Goal: Information Seeking & Learning: Understand process/instructions

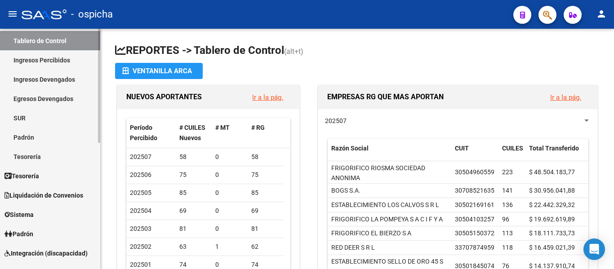
scroll to position [90, 0]
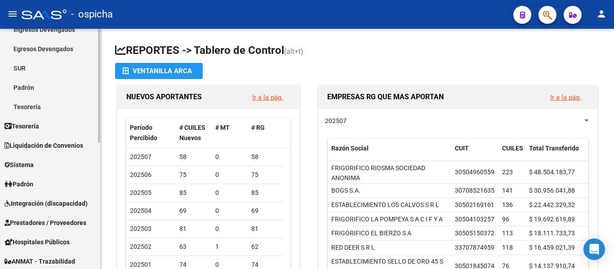
click at [34, 166] on span "Sistema" at bounding box center [18, 165] width 29 height 10
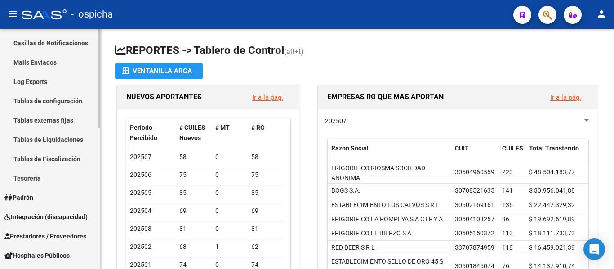
scroll to position [270, 0]
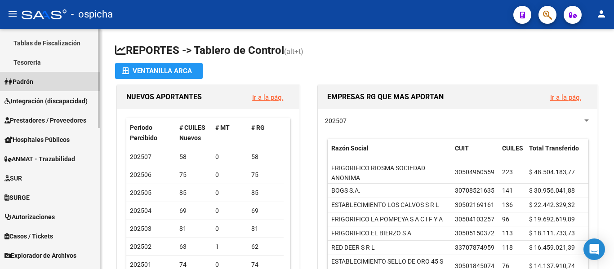
click at [50, 89] on link "Padrón" at bounding box center [50, 81] width 100 height 19
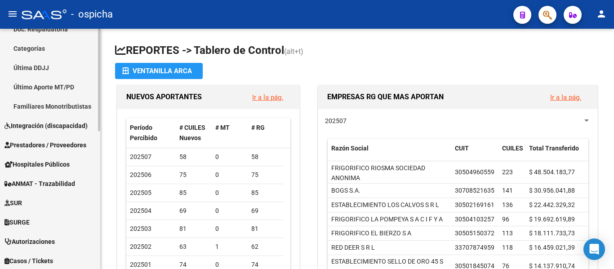
scroll to position [225, 0]
click at [51, 129] on span "Integración (discapacidad)" at bounding box center [45, 127] width 83 height 10
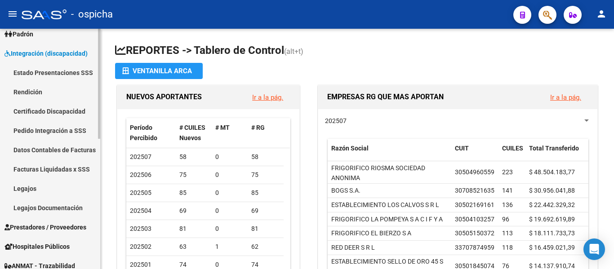
scroll to position [90, 0]
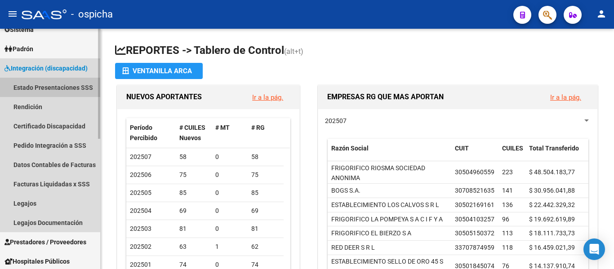
click at [66, 89] on link "Estado Presentaciones SSS" at bounding box center [50, 87] width 100 height 19
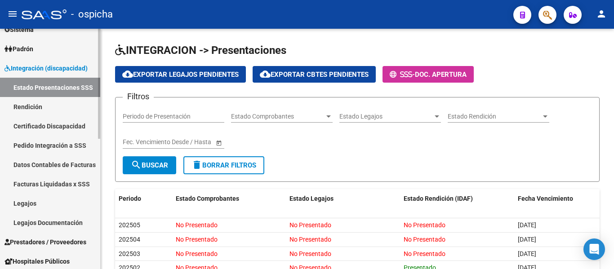
click at [44, 107] on link "Rendición" at bounding box center [50, 106] width 100 height 19
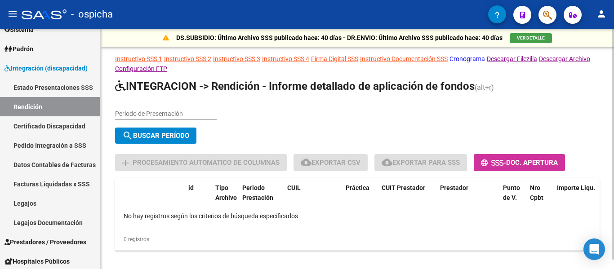
click at [485, 60] on link "Cronograma" at bounding box center [467, 58] width 36 height 7
click at [413, 58] on link "Instructivo Documentación SSS" at bounding box center [404, 58] width 88 height 7
